Goal: Obtain resource: Download file/media

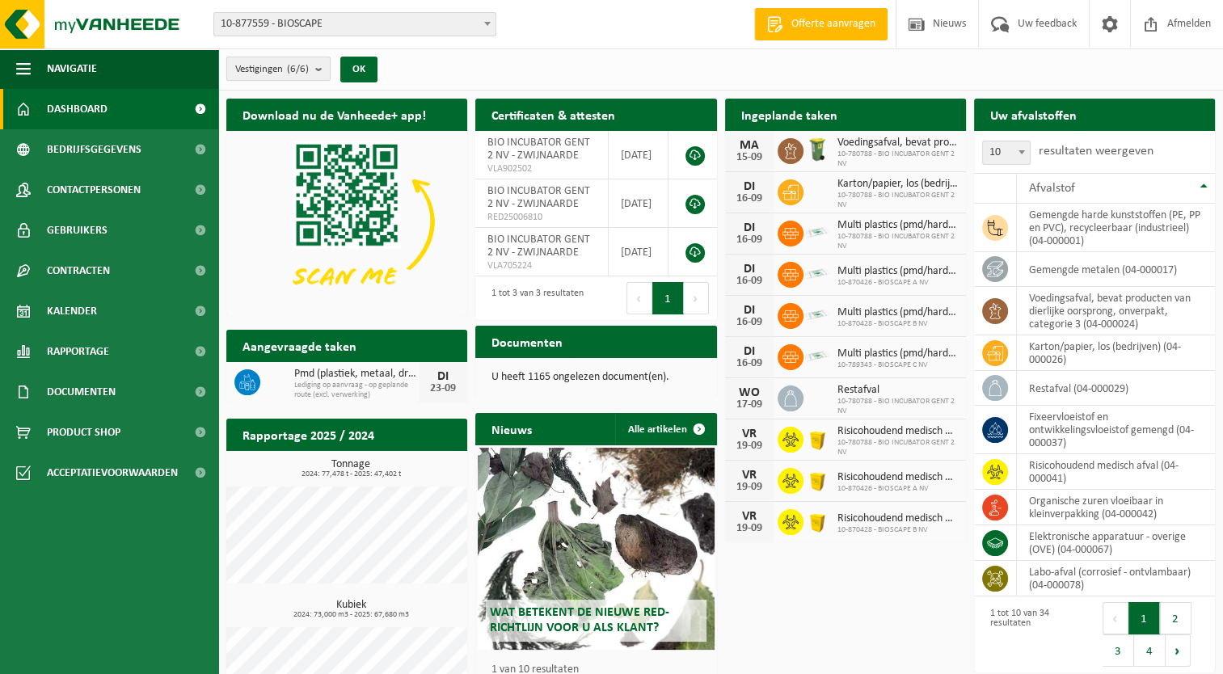
drag, startPoint x: 293, startPoint y: 47, endPoint x: 254, endPoint y: 76, distance: 49.1
drag, startPoint x: 254, startPoint y: 76, endPoint x: 332, endPoint y: 15, distance: 99.1
click at [331, 18] on span "10-877559 - BIOSCAPE" at bounding box center [354, 24] width 281 height 23
select select "125172"
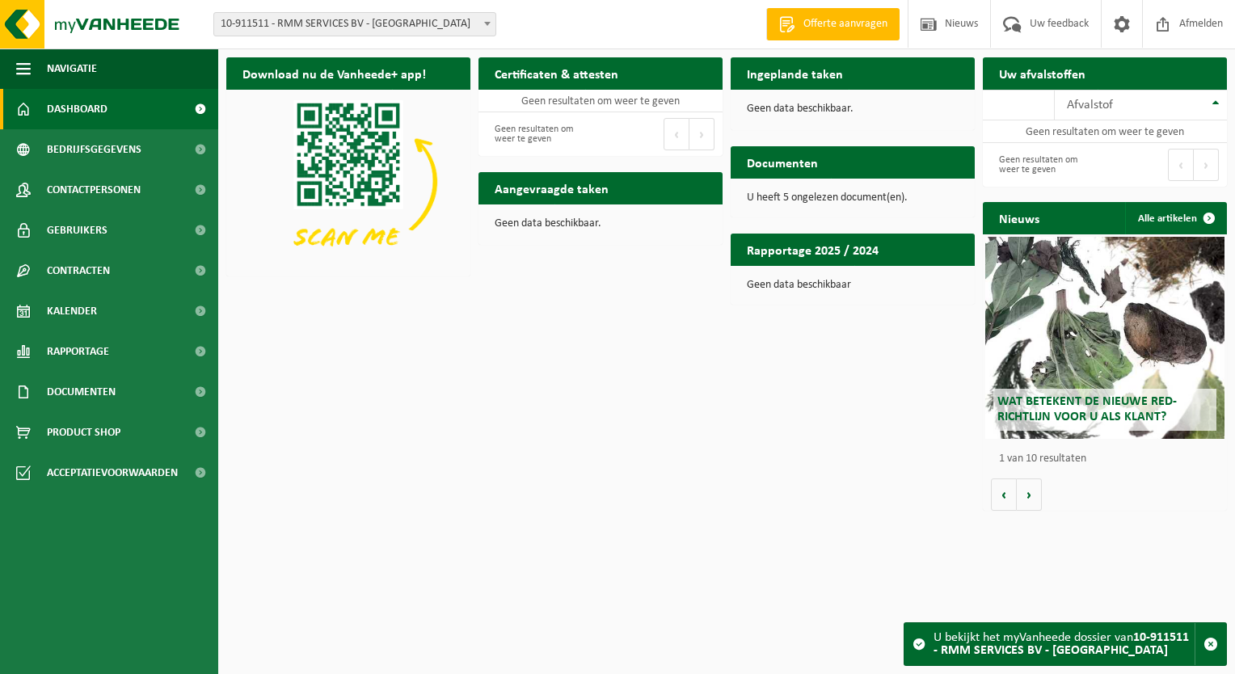
click at [782, 208] on div "U heeft 5 ongelezen document(en)." at bounding box center [853, 198] width 244 height 39
click at [794, 172] on h2 "Documenten" at bounding box center [782, 162] width 103 height 32
click at [81, 432] on span "Product Shop" at bounding box center [84, 432] width 74 height 40
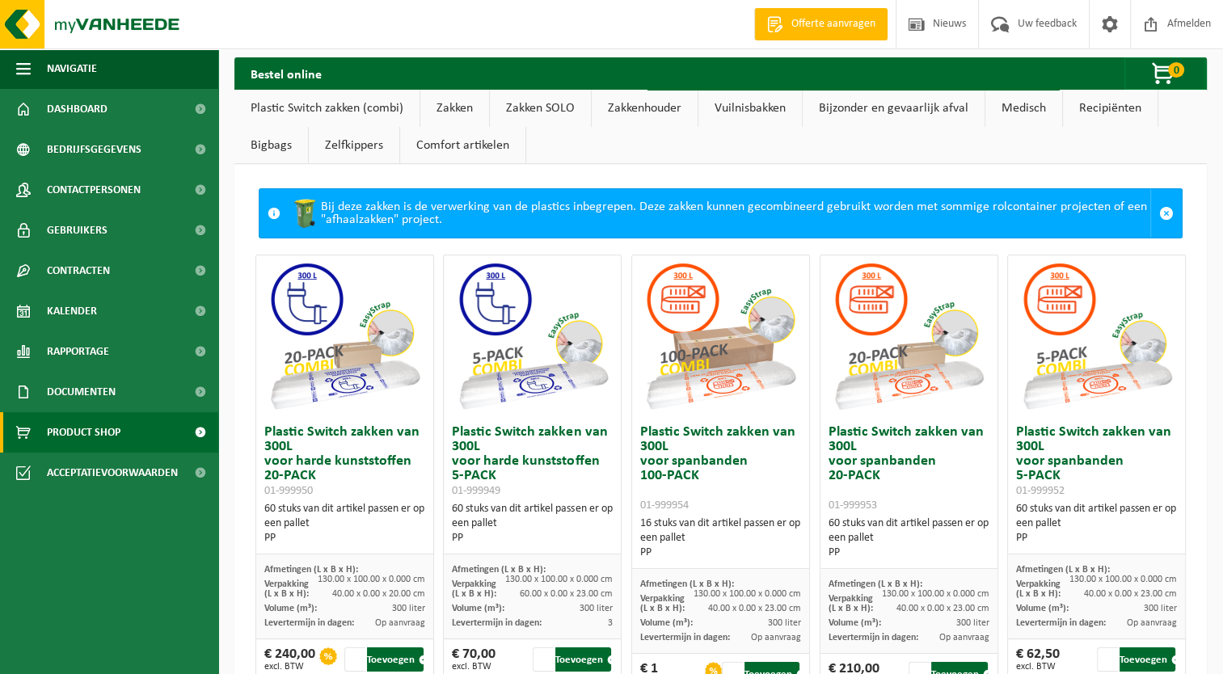
click at [740, 111] on link "Vuilnisbakken" at bounding box center [749, 108] width 103 height 37
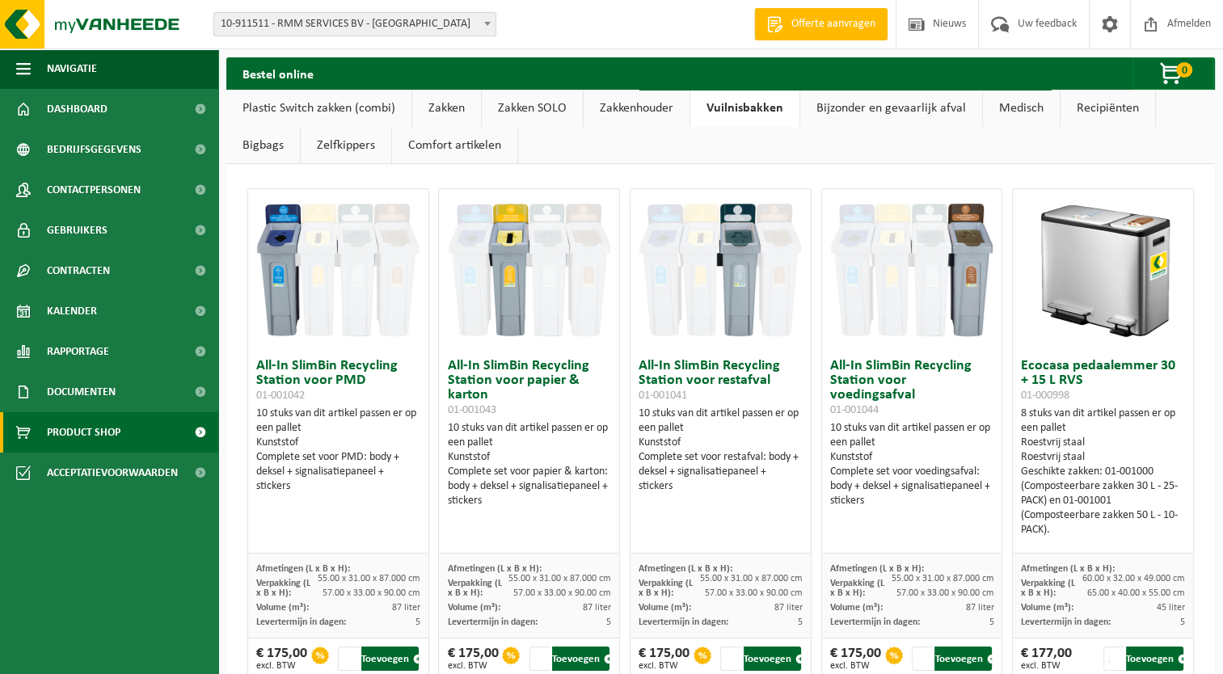
click at [456, 139] on link "Comfort artikelen" at bounding box center [454, 145] width 125 height 37
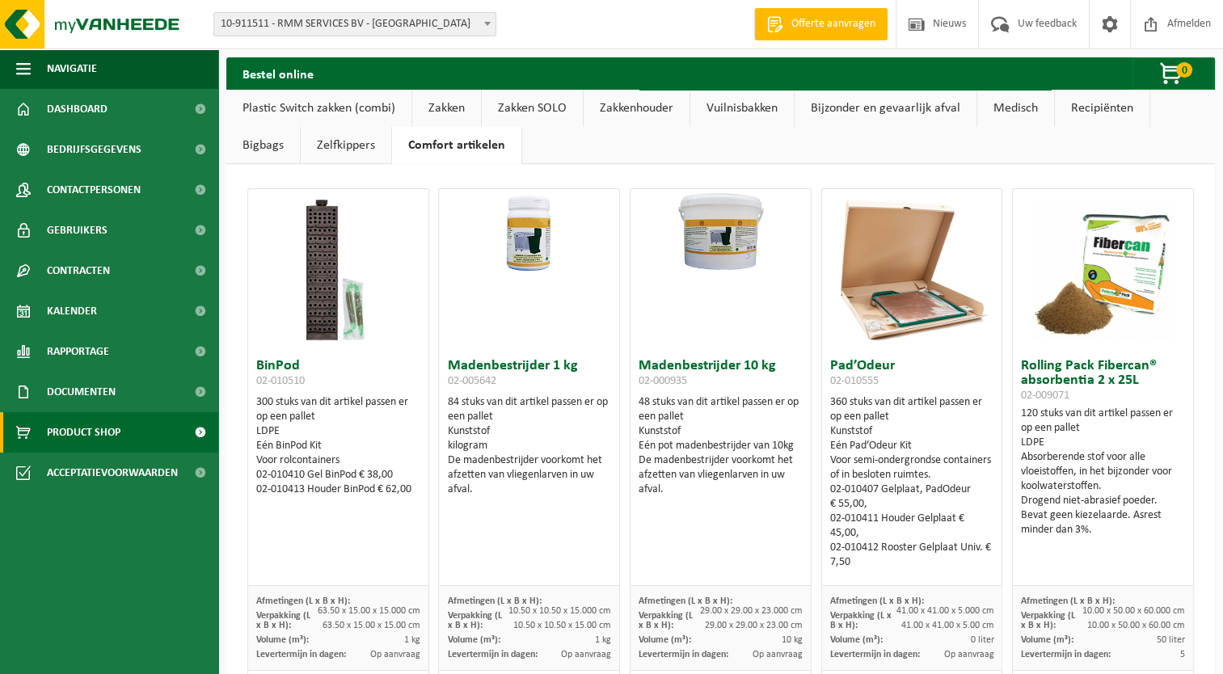
click at [1075, 107] on link "Recipiënten" at bounding box center [1102, 108] width 95 height 37
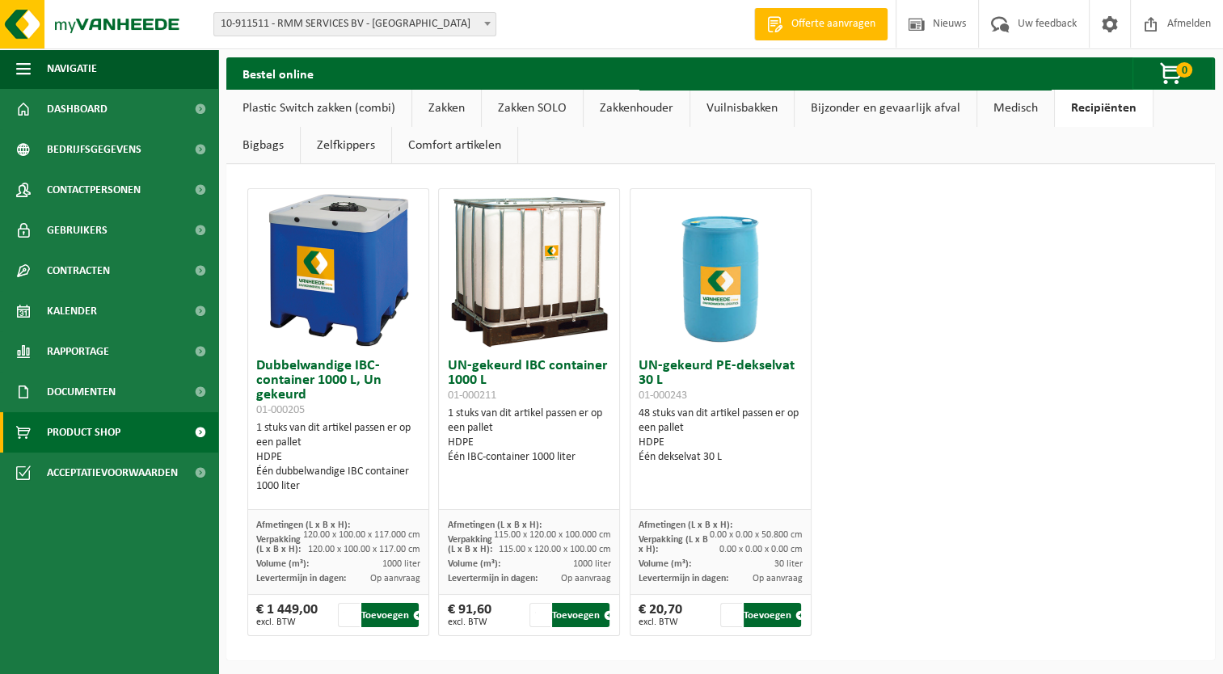
click at [338, 102] on link "Plastic Switch zakken (combi)" at bounding box center [318, 108] width 185 height 37
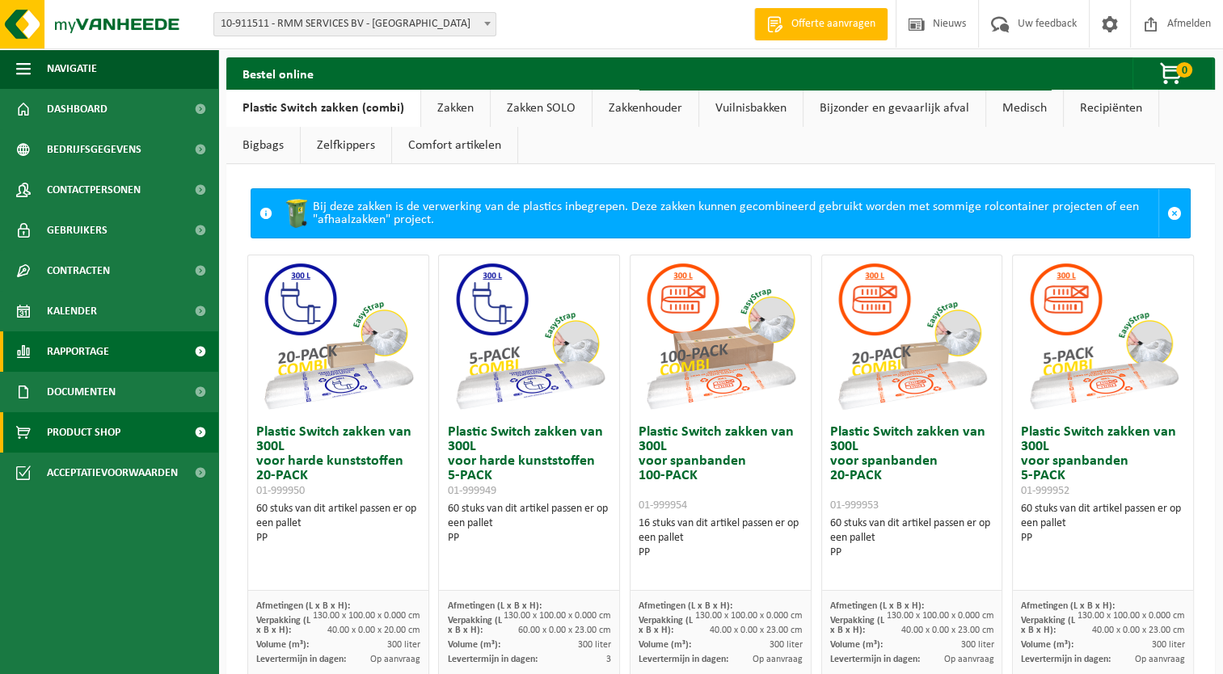
click at [82, 353] on span "Rapportage" at bounding box center [78, 351] width 62 height 40
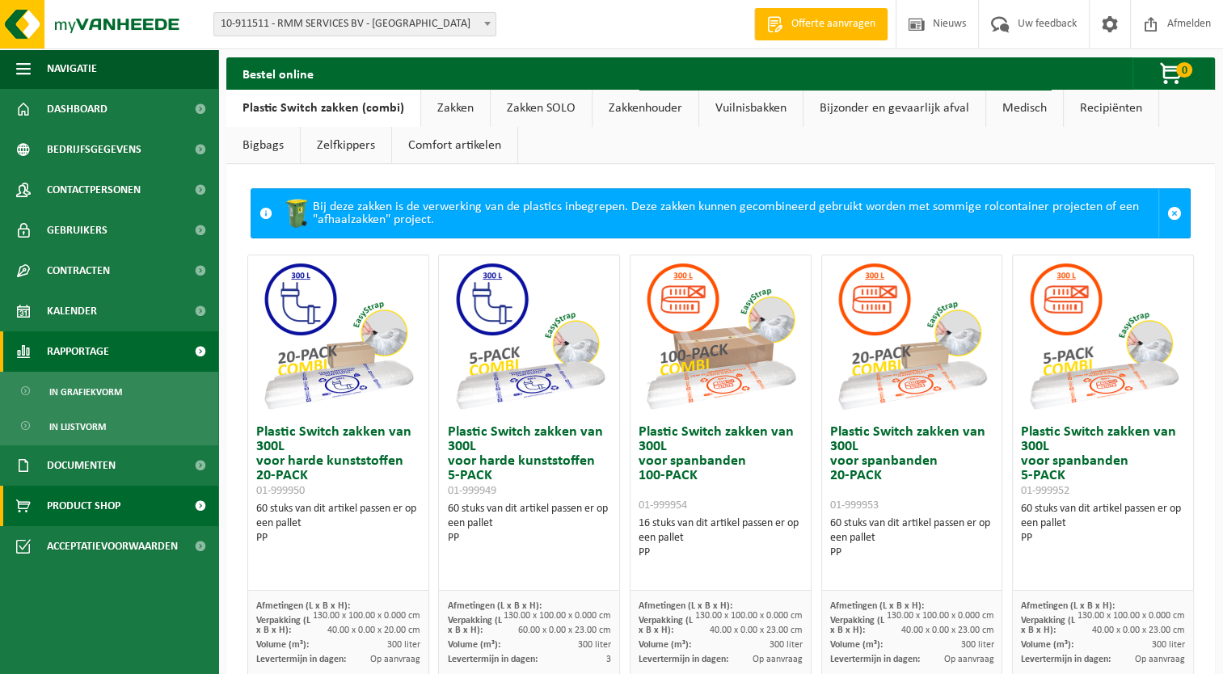
click at [94, 354] on span "Rapportage" at bounding box center [78, 351] width 62 height 40
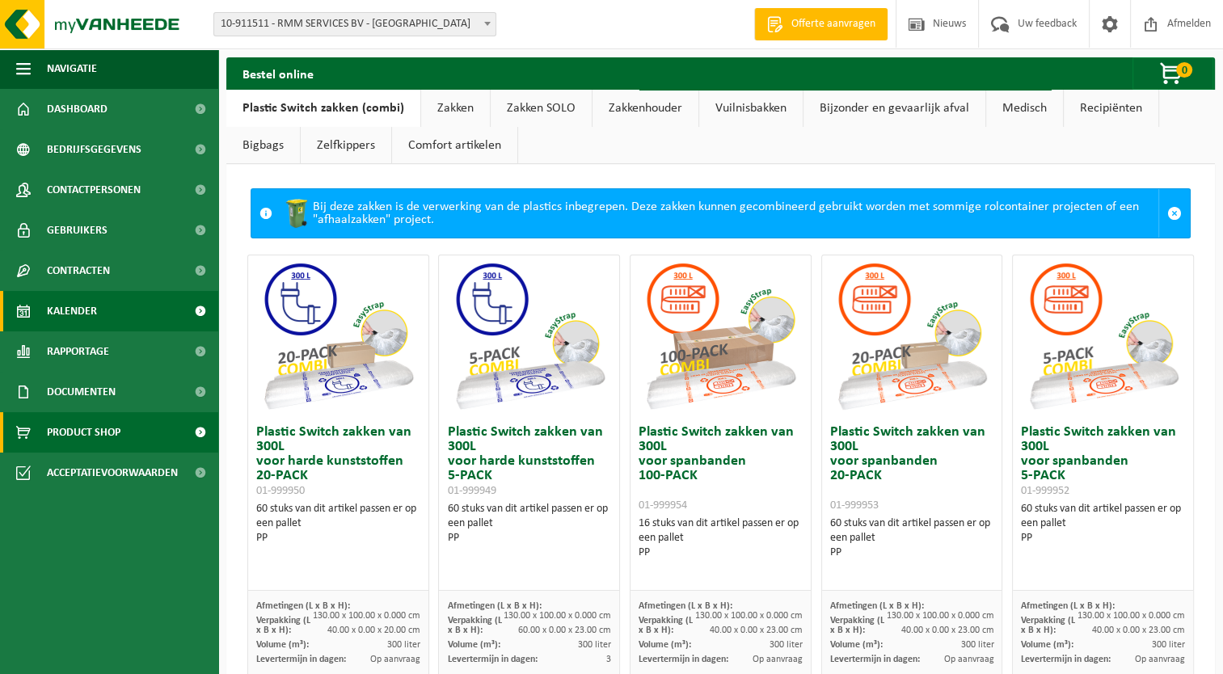
click at [99, 319] on link "Kalender" at bounding box center [109, 311] width 218 height 40
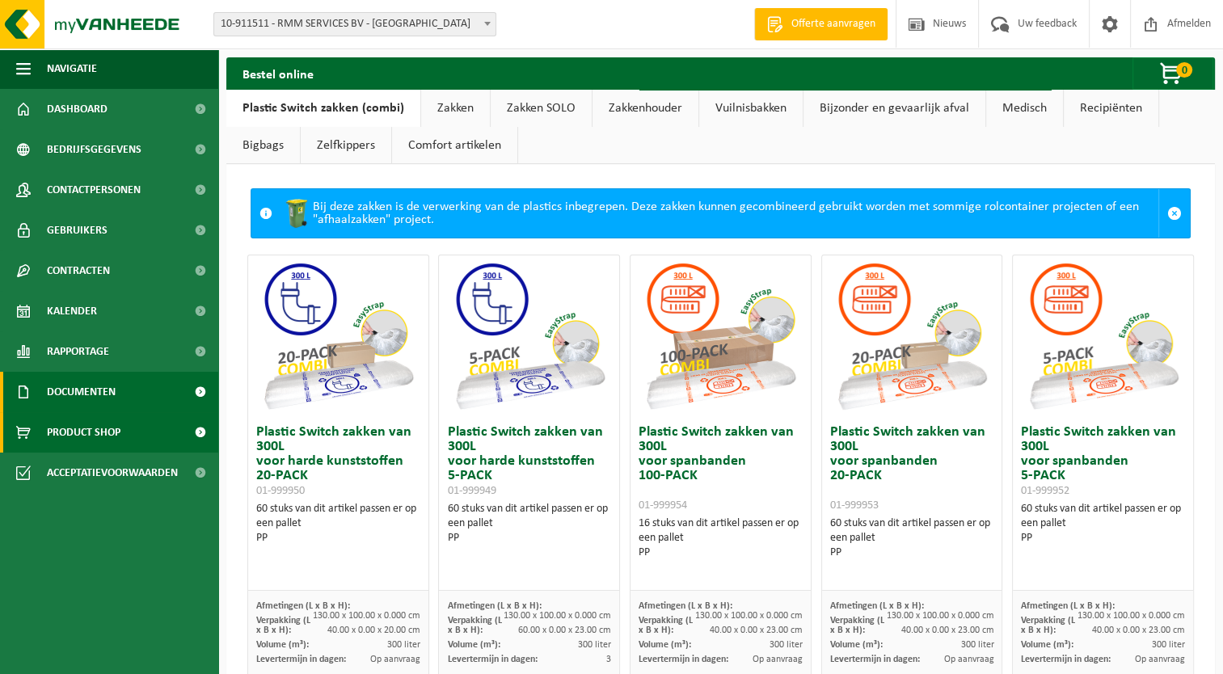
click at [98, 393] on span "Documenten" at bounding box center [81, 392] width 69 height 40
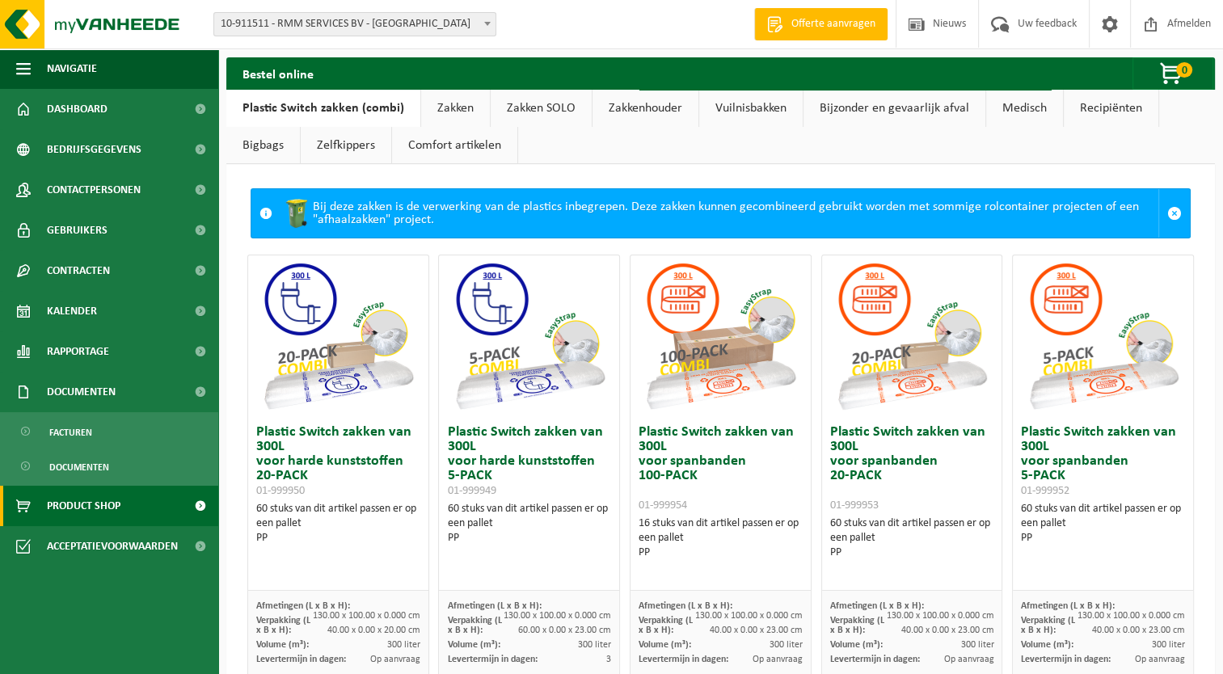
click at [68, 447] on ul "Facturen Documenten" at bounding box center [109, 449] width 218 height 74
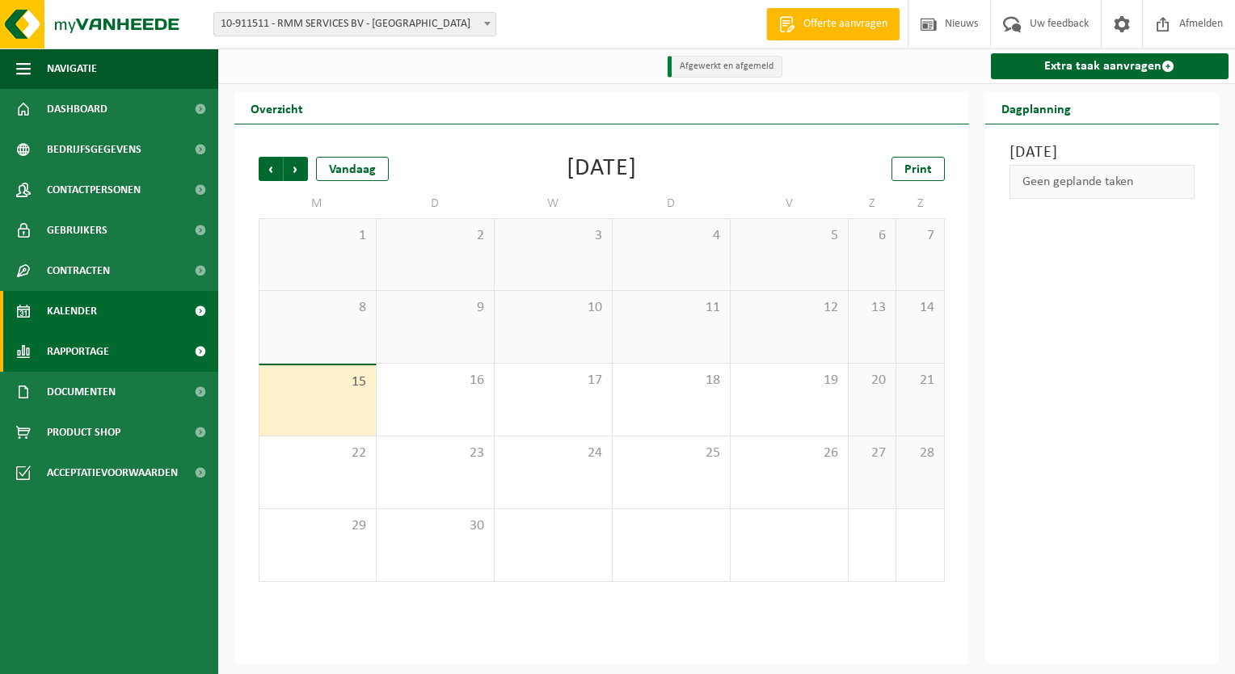
click at [86, 356] on span "Rapportage" at bounding box center [78, 351] width 62 height 40
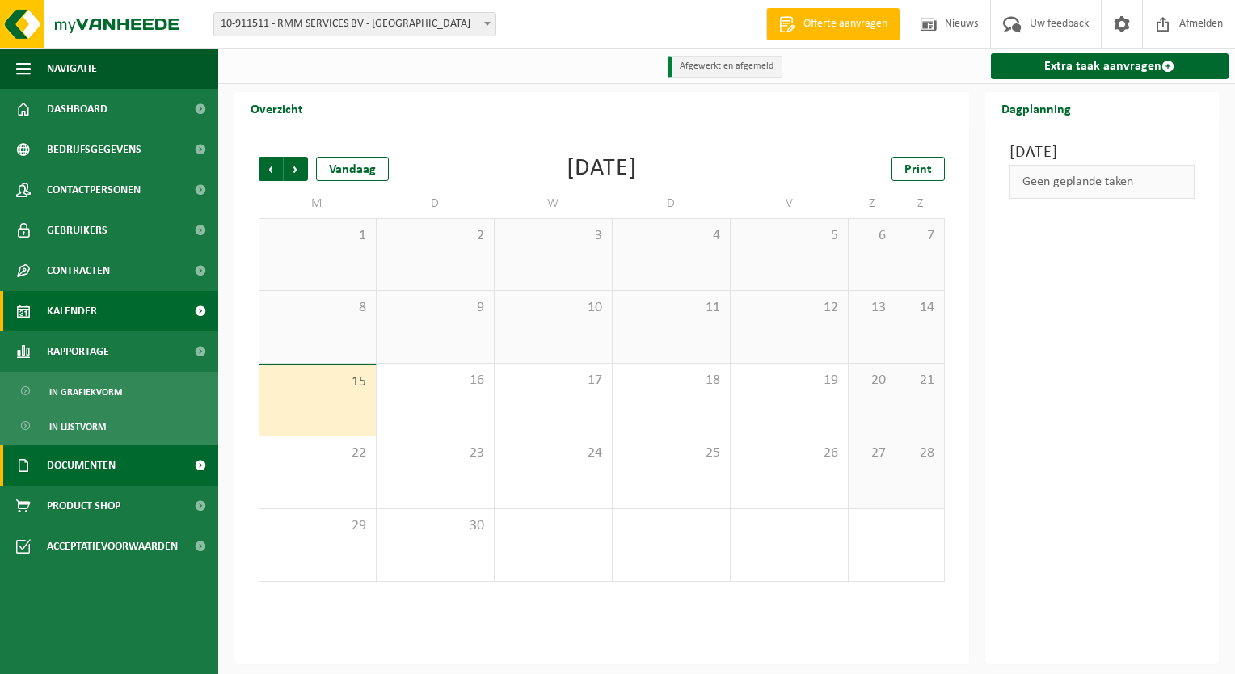
click at [87, 470] on span "Documenten" at bounding box center [81, 465] width 69 height 40
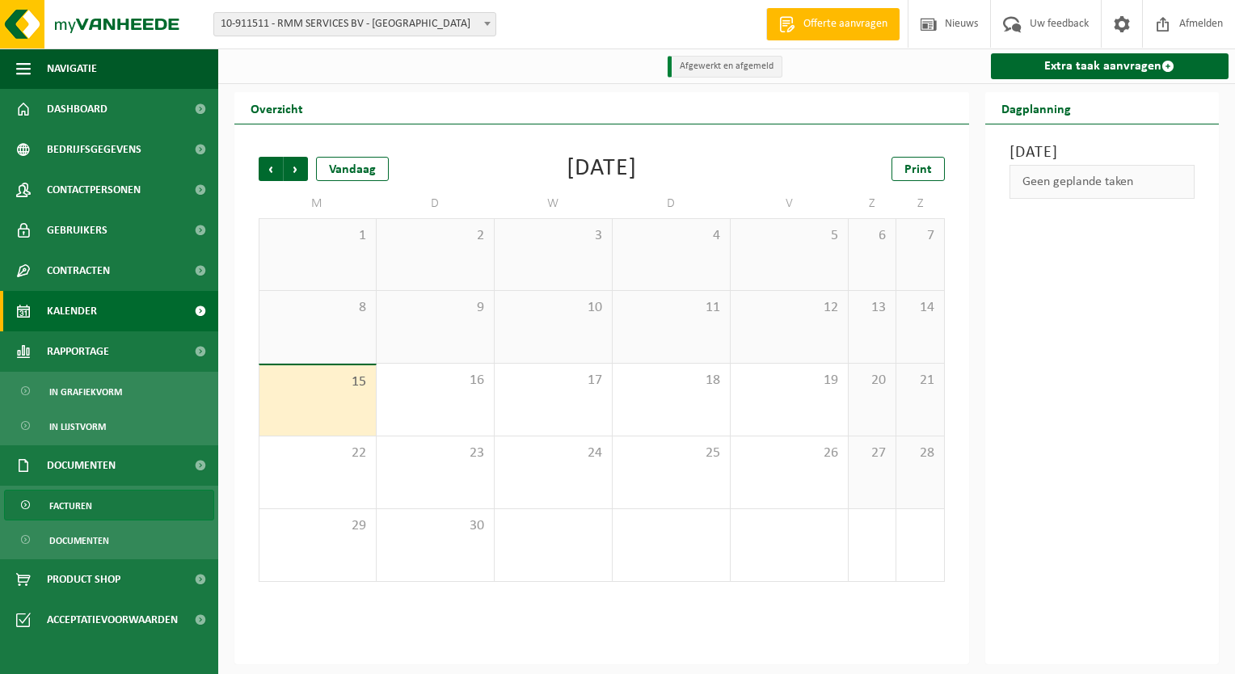
click at [78, 499] on span "Facturen" at bounding box center [70, 506] width 43 height 31
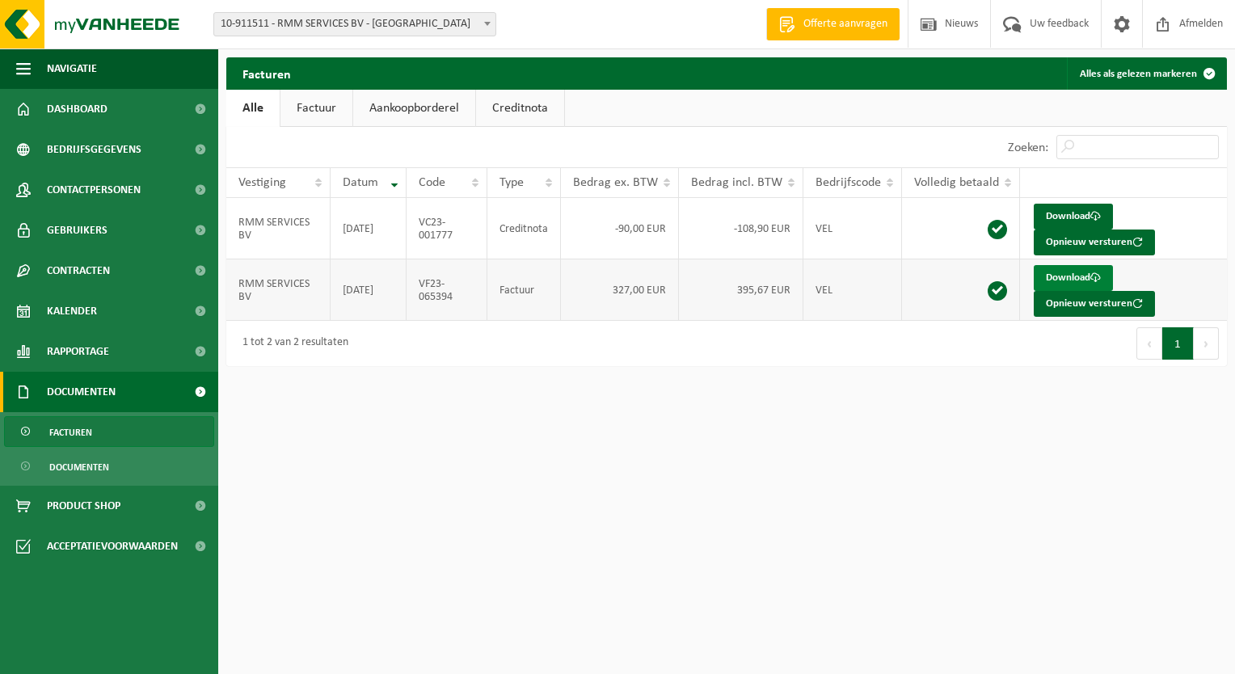
click at [1061, 274] on link "Download" at bounding box center [1073, 278] width 79 height 26
click at [402, 105] on link "Aankoopborderel" at bounding box center [414, 108] width 122 height 37
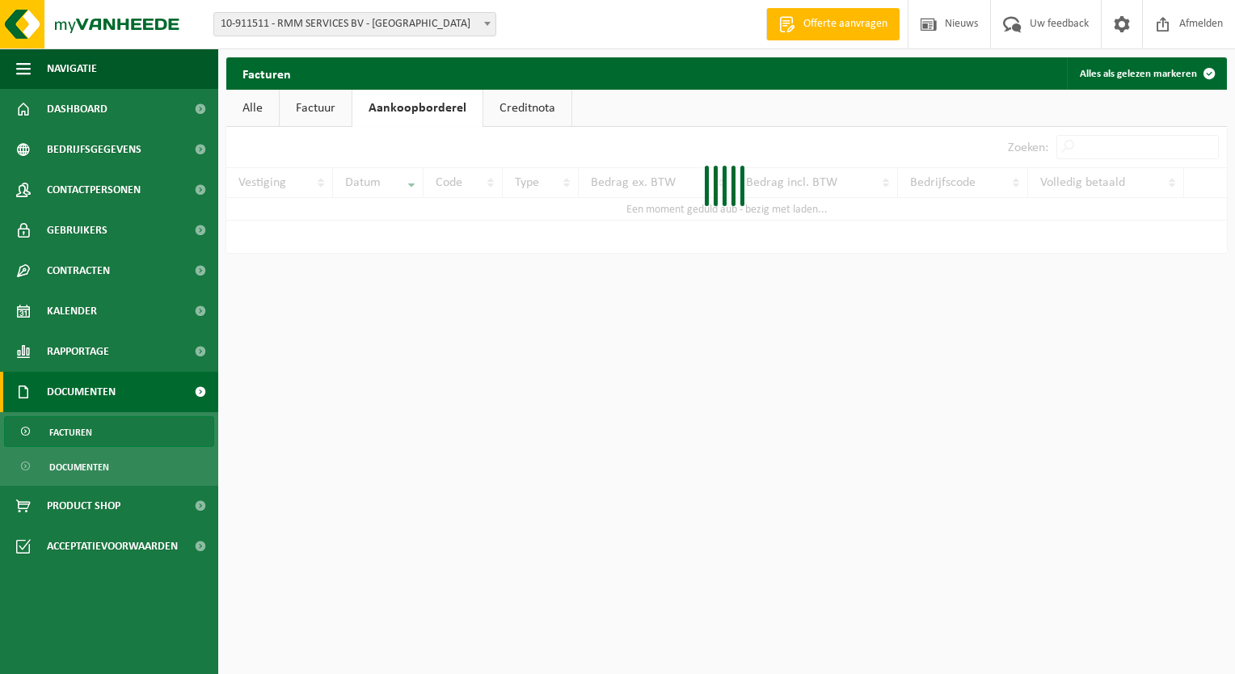
click at [438, 21] on span "10-911511 - RMM SERVICES BV - [GEOGRAPHIC_DATA]" at bounding box center [354, 24] width 281 height 23
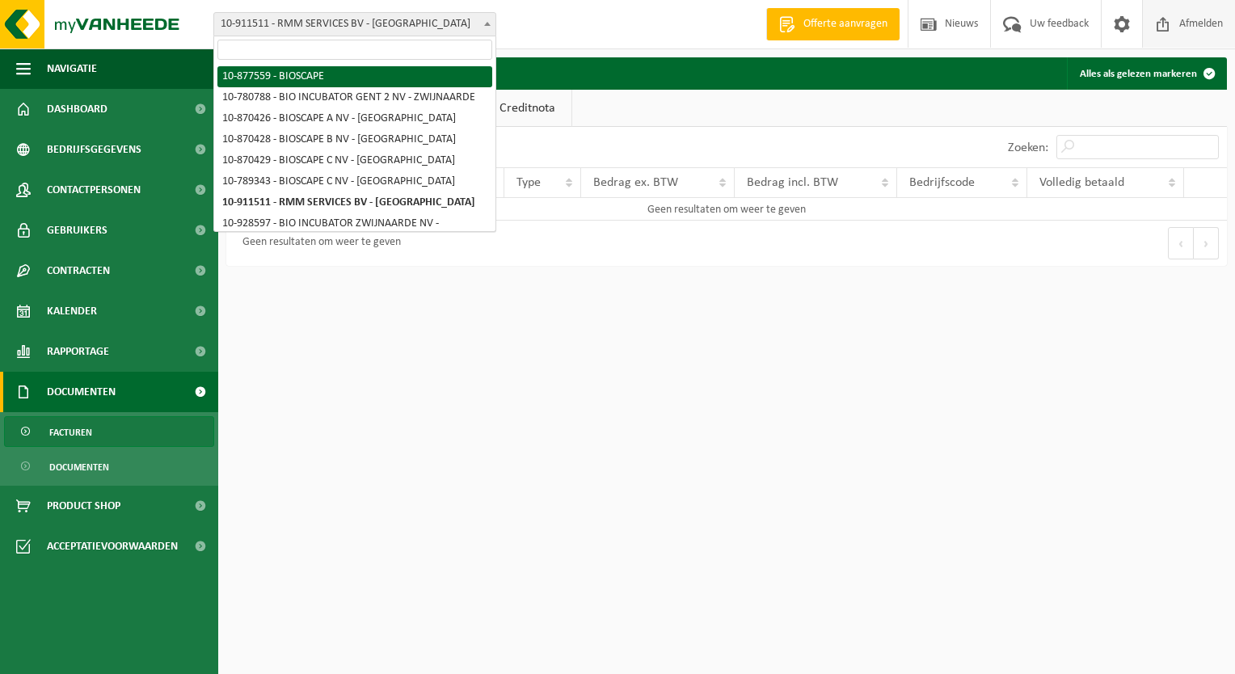
click at [1222, 19] on span "Afmelden" at bounding box center [1201, 24] width 52 height 48
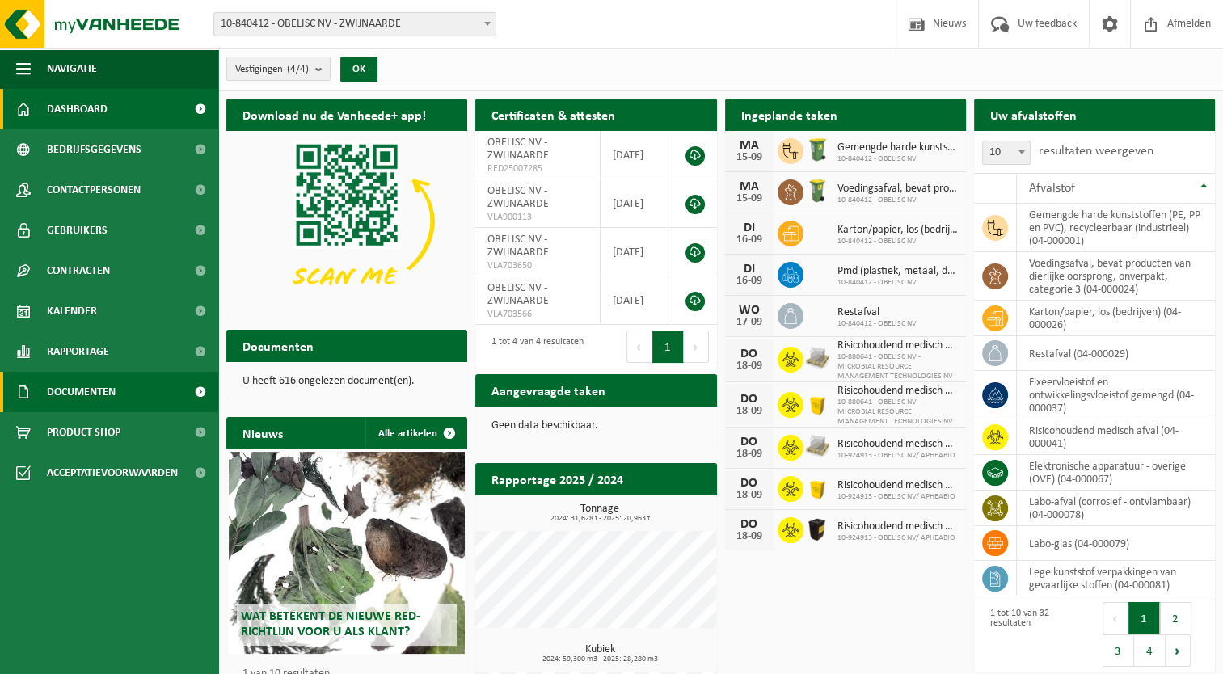
click at [78, 389] on span "Documenten" at bounding box center [81, 392] width 69 height 40
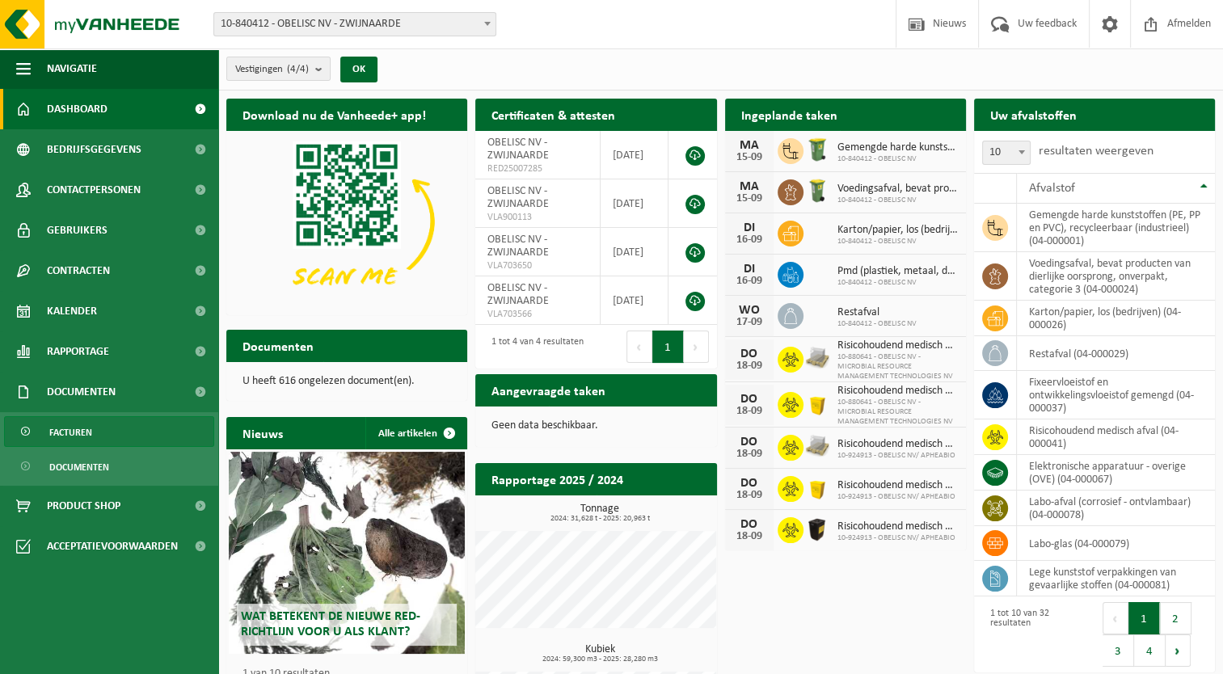
click at [68, 423] on span "Facturen" at bounding box center [70, 432] width 43 height 31
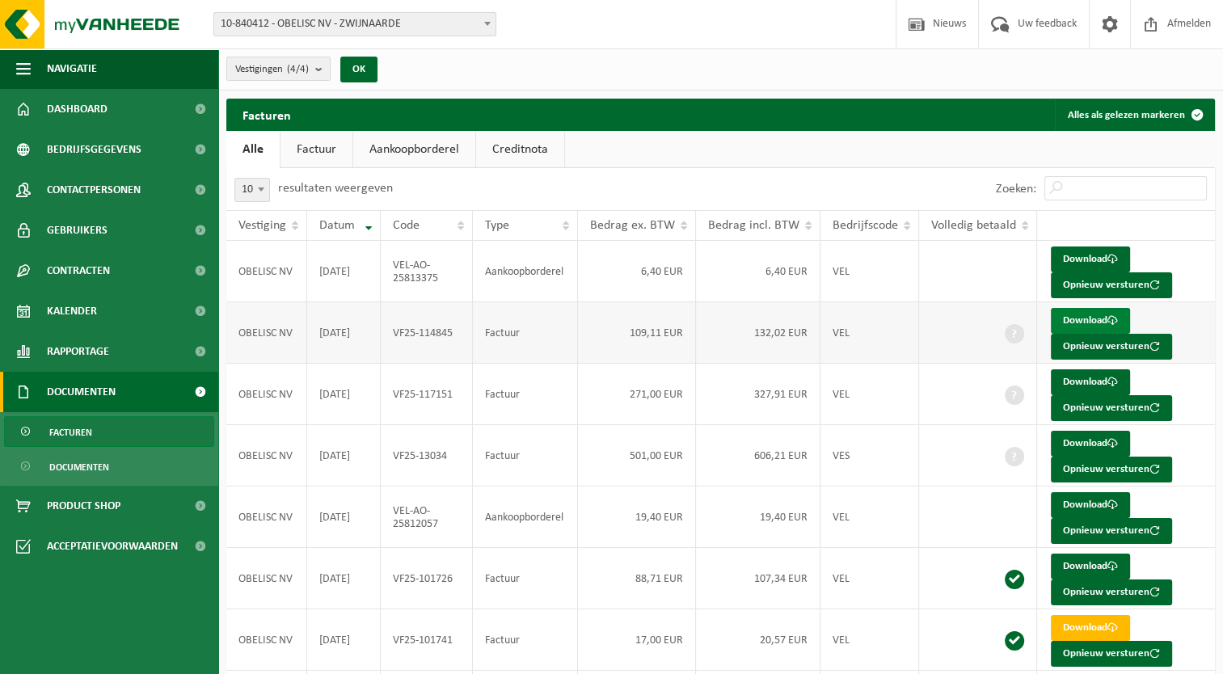
click at [1110, 321] on span at bounding box center [1112, 320] width 11 height 11
